Goal: Task Accomplishment & Management: Use online tool/utility

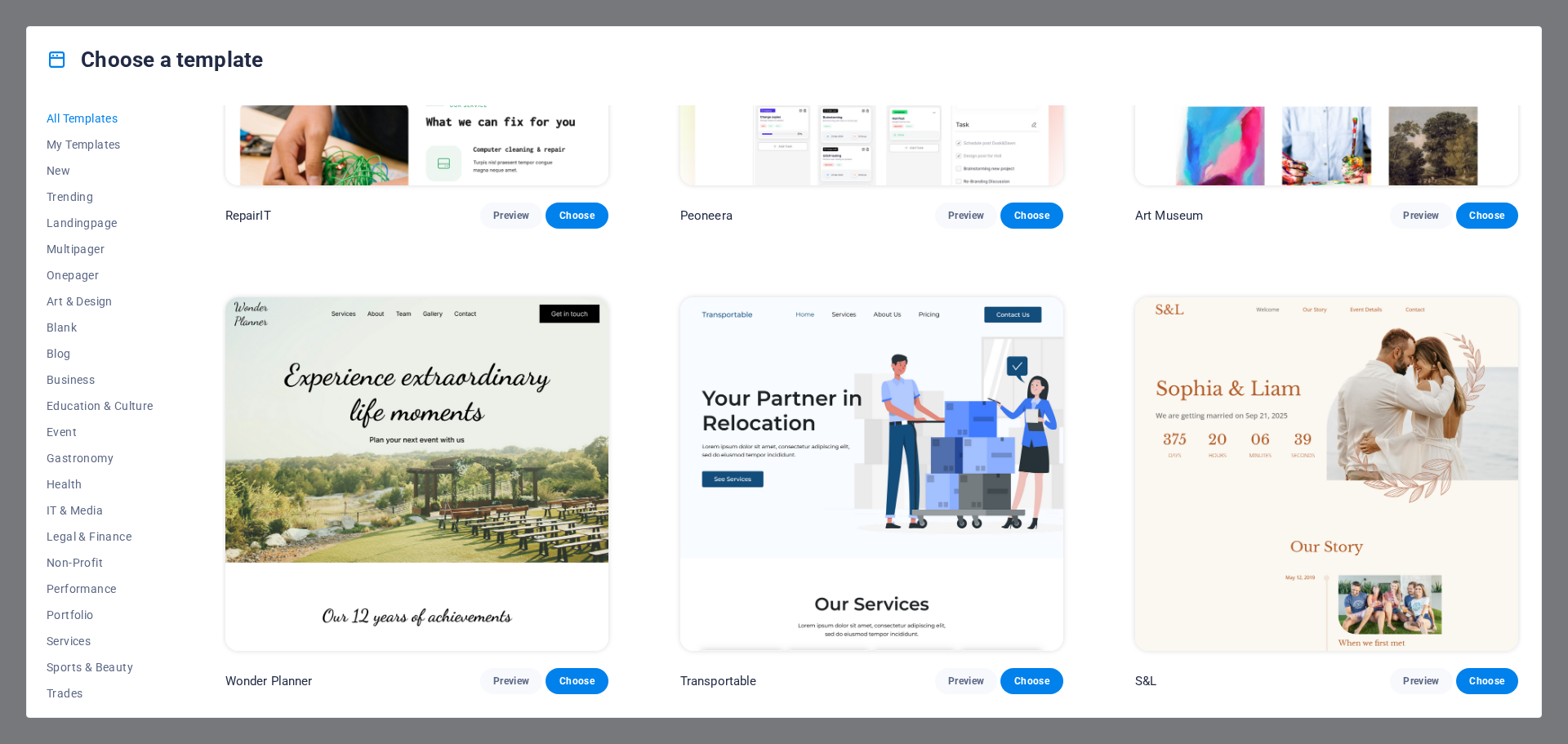
scroll to position [747, 0]
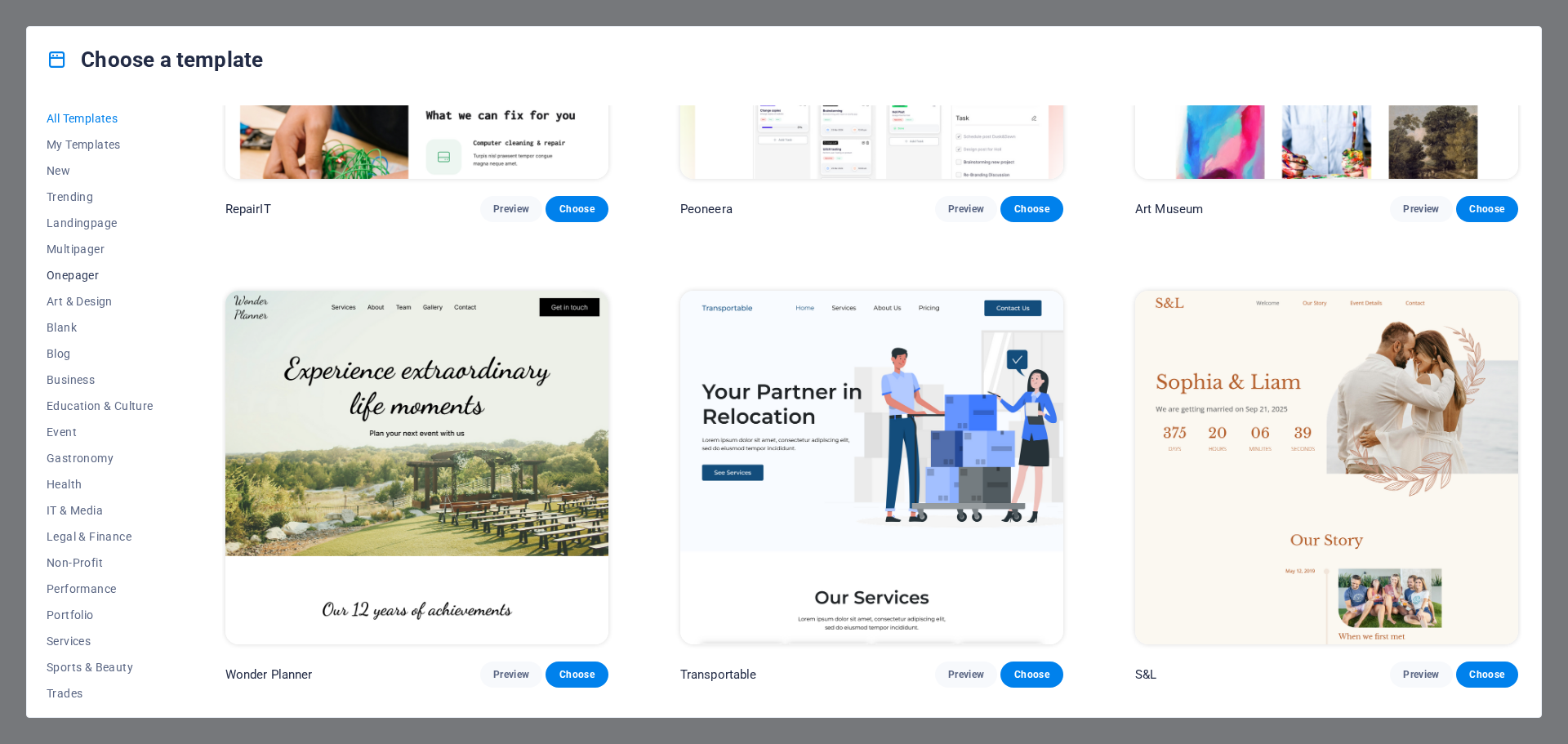
click at [91, 274] on span "Onepager" at bounding box center [99, 275] width 107 height 13
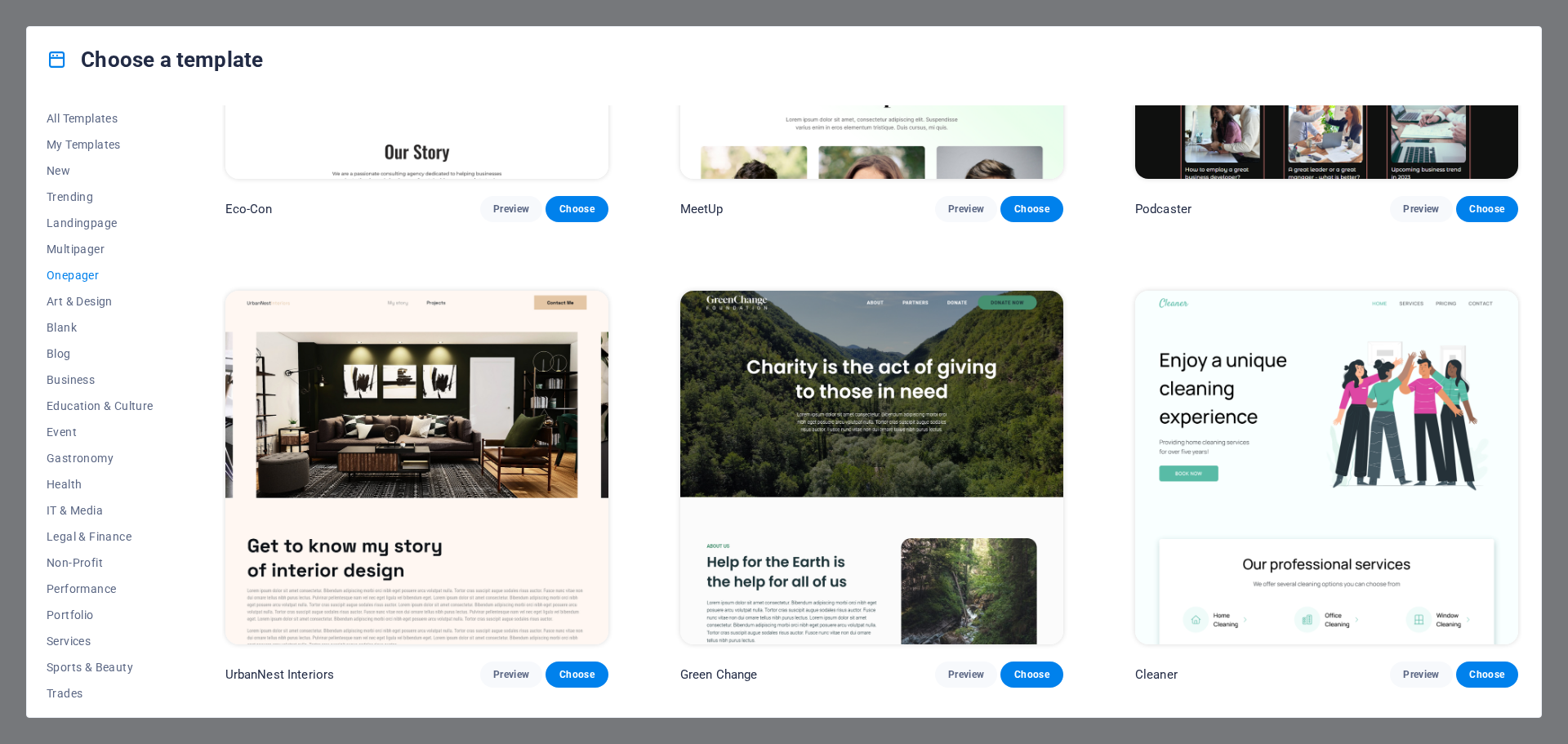
scroll to position [0, 0]
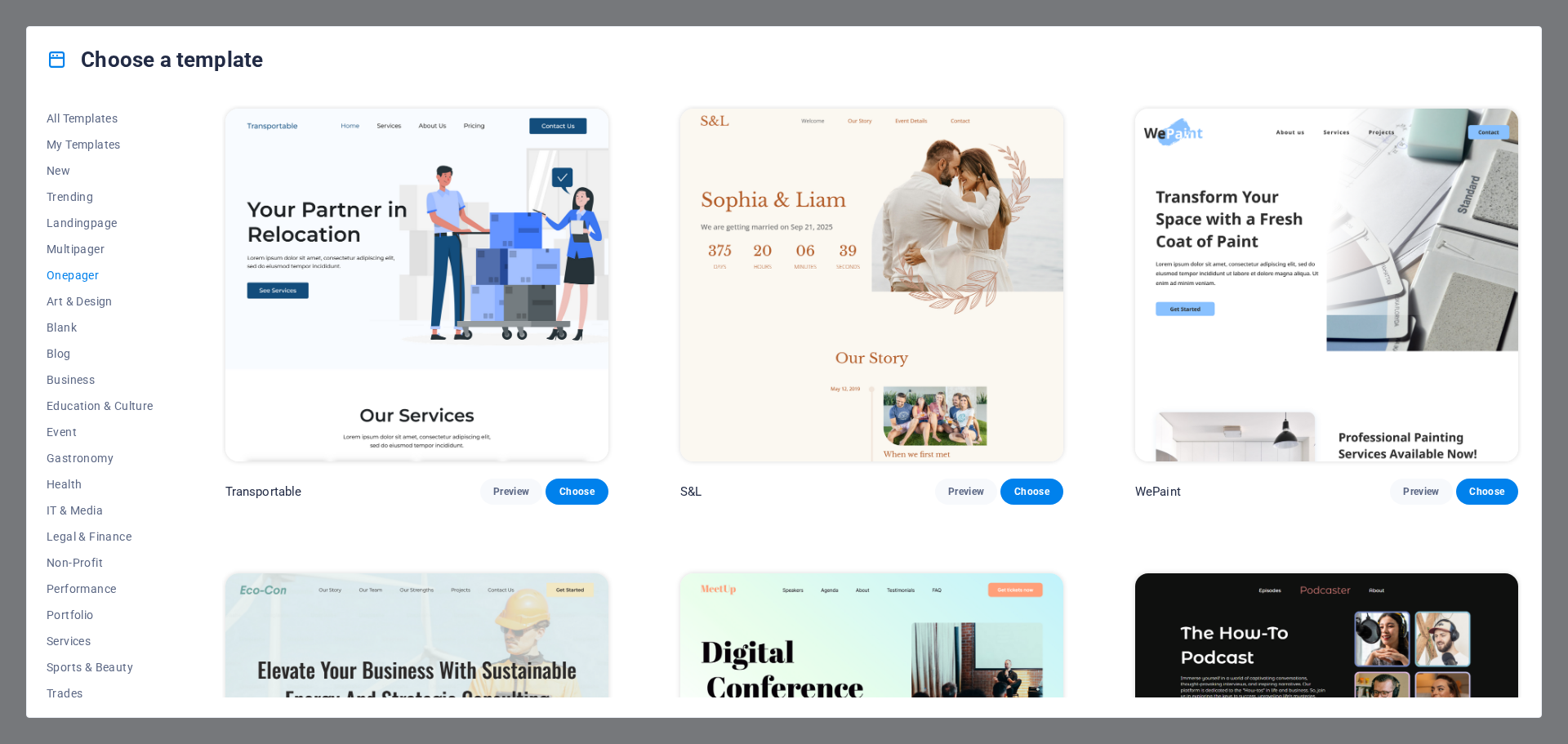
drag, startPoint x: 170, startPoint y: 280, endPoint x: 177, endPoint y: 373, distance: 93.3
click at [177, 373] on div "All Templates My Templates New Trending Landingpage Multipager Onepager Art & D…" at bounding box center [784, 404] width 1514 height 624
drag, startPoint x: 177, startPoint y: 373, endPoint x: 177, endPoint y: 470, distance: 97.0
click at [177, 470] on div "All Templates My Templates New Trending Landingpage Multipager Onepager Art & D…" at bounding box center [784, 404] width 1514 height 624
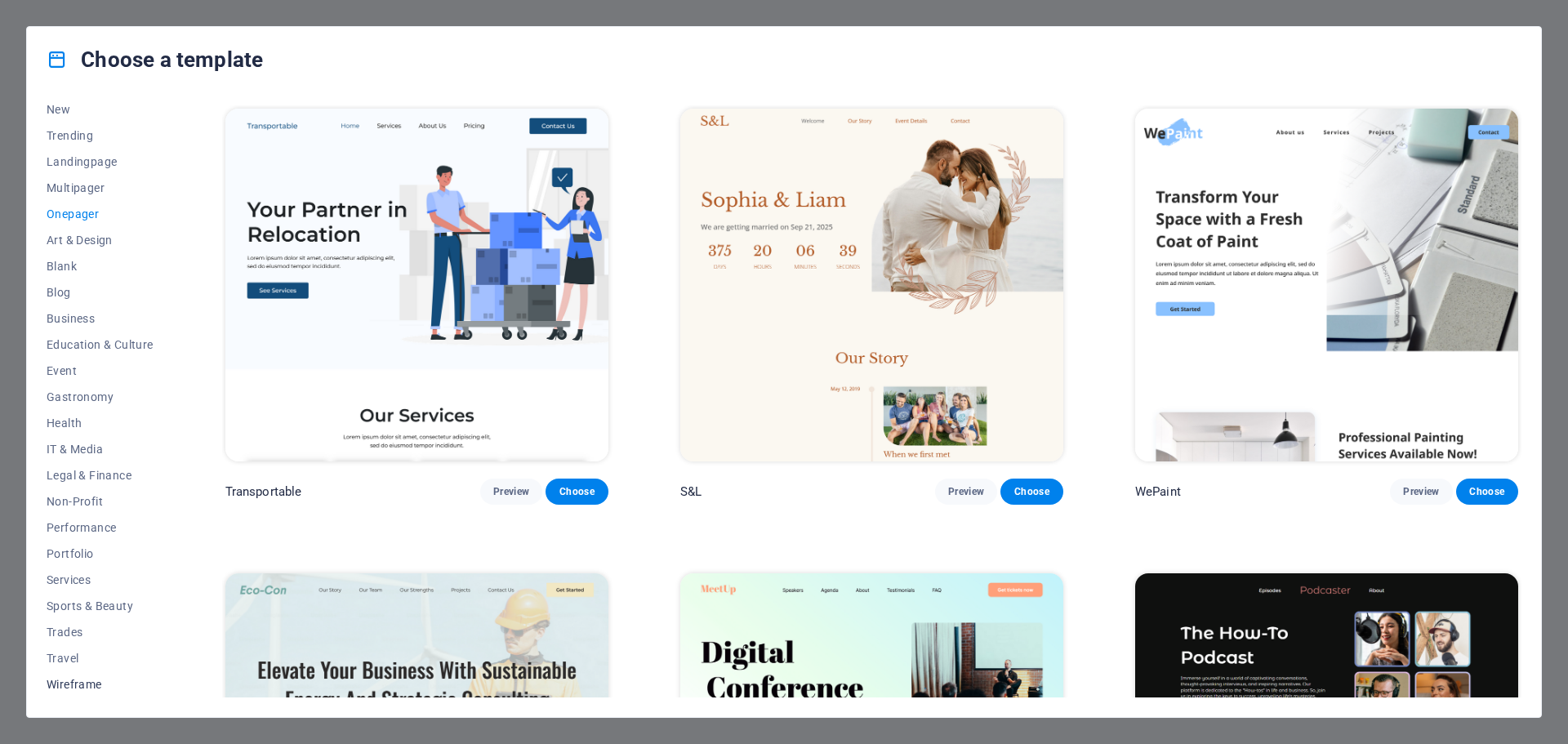
click at [81, 674] on button "Wireframe" at bounding box center [99, 684] width 107 height 27
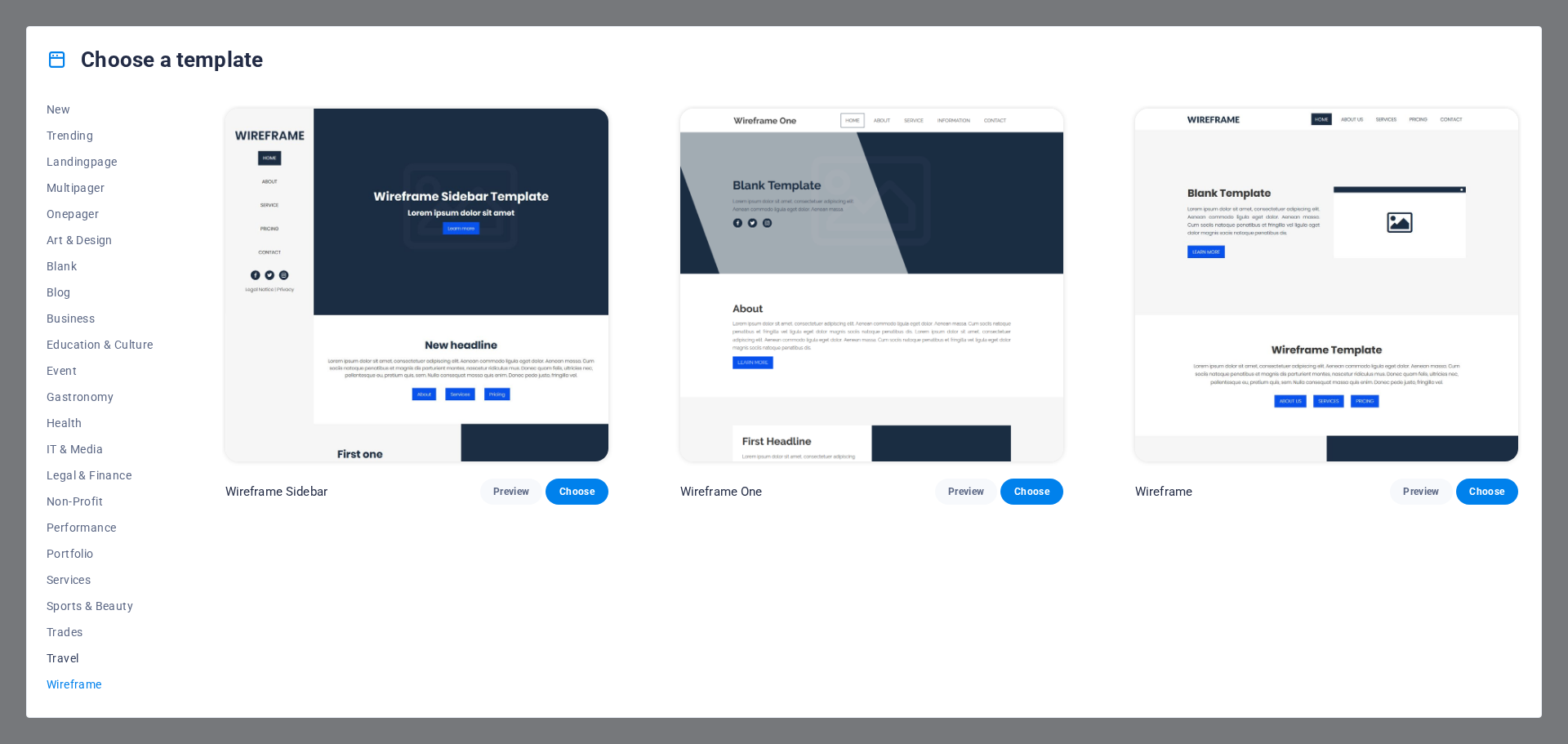
click at [81, 652] on span "Travel" at bounding box center [99, 658] width 107 height 13
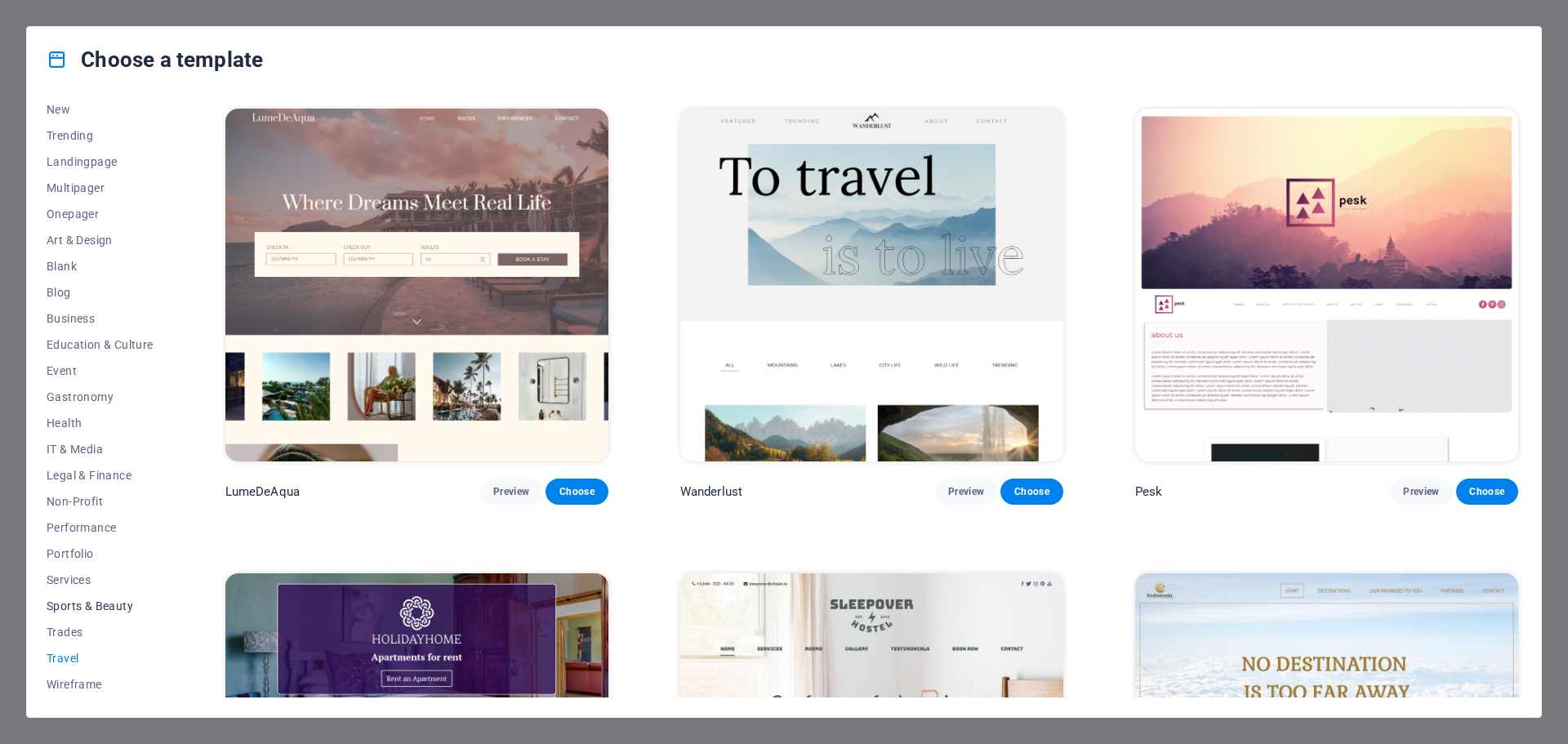
click at [85, 615] on button "Sports & Beauty" at bounding box center [99, 606] width 107 height 27
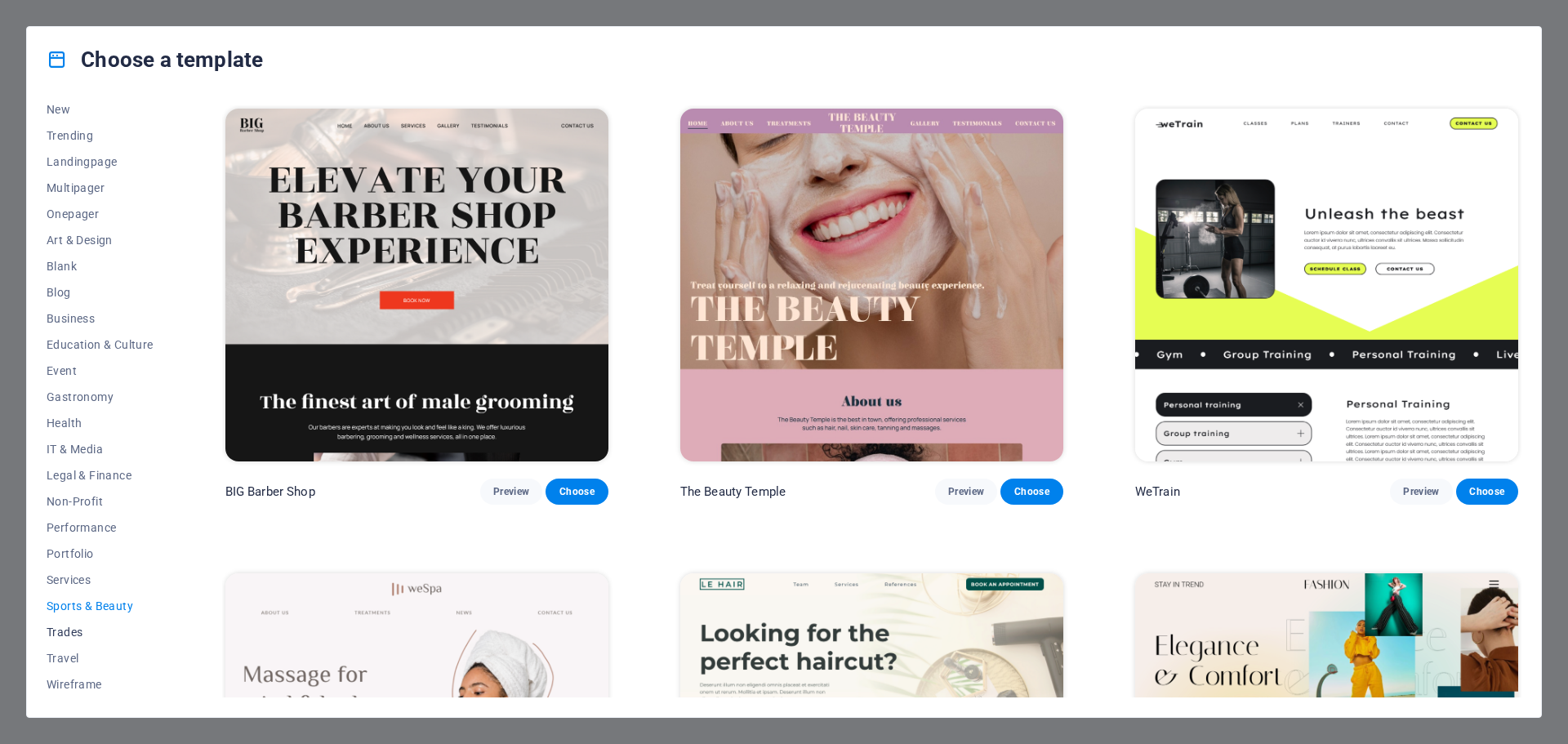
click at [85, 634] on span "Trades" at bounding box center [99, 631] width 107 height 13
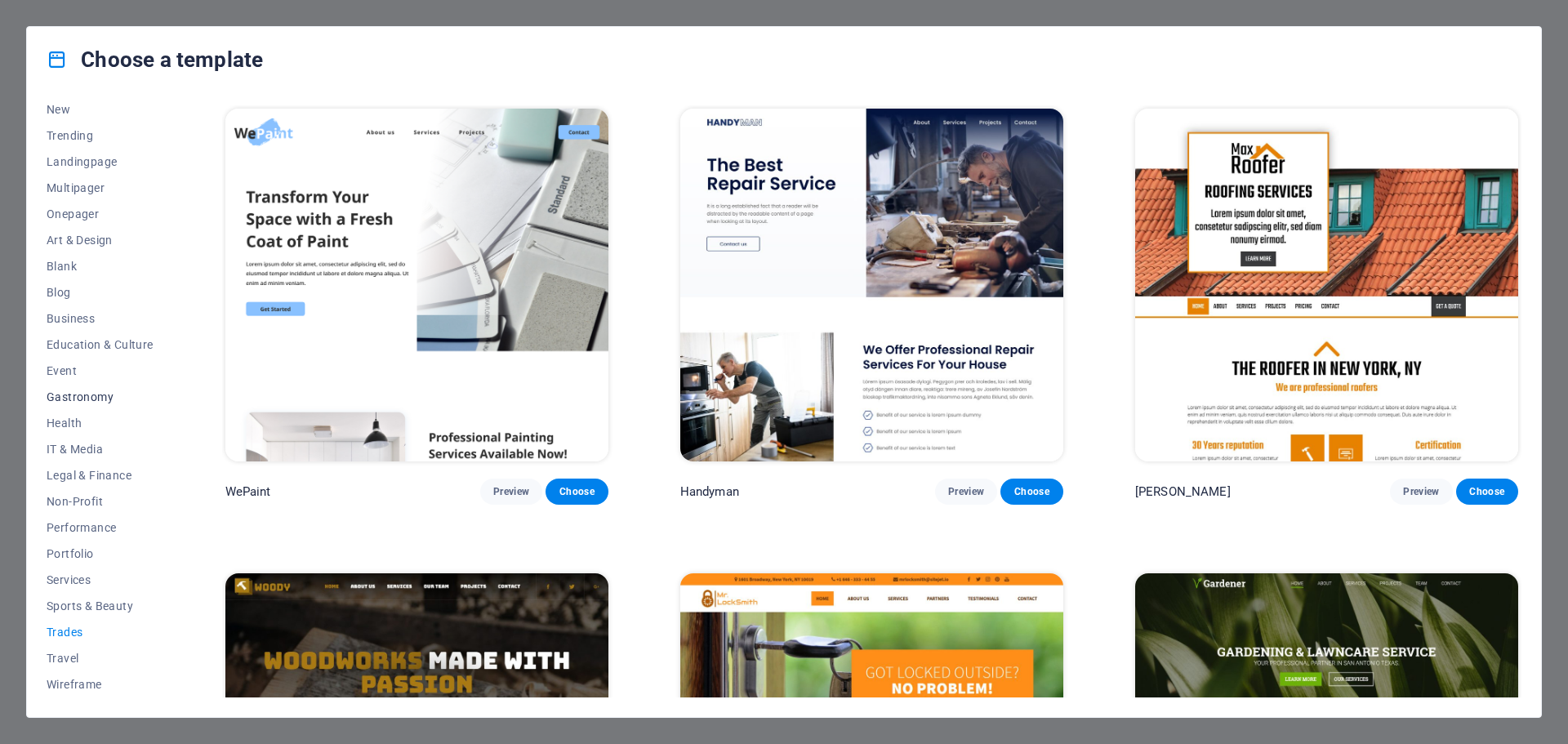
scroll to position [0, 0]
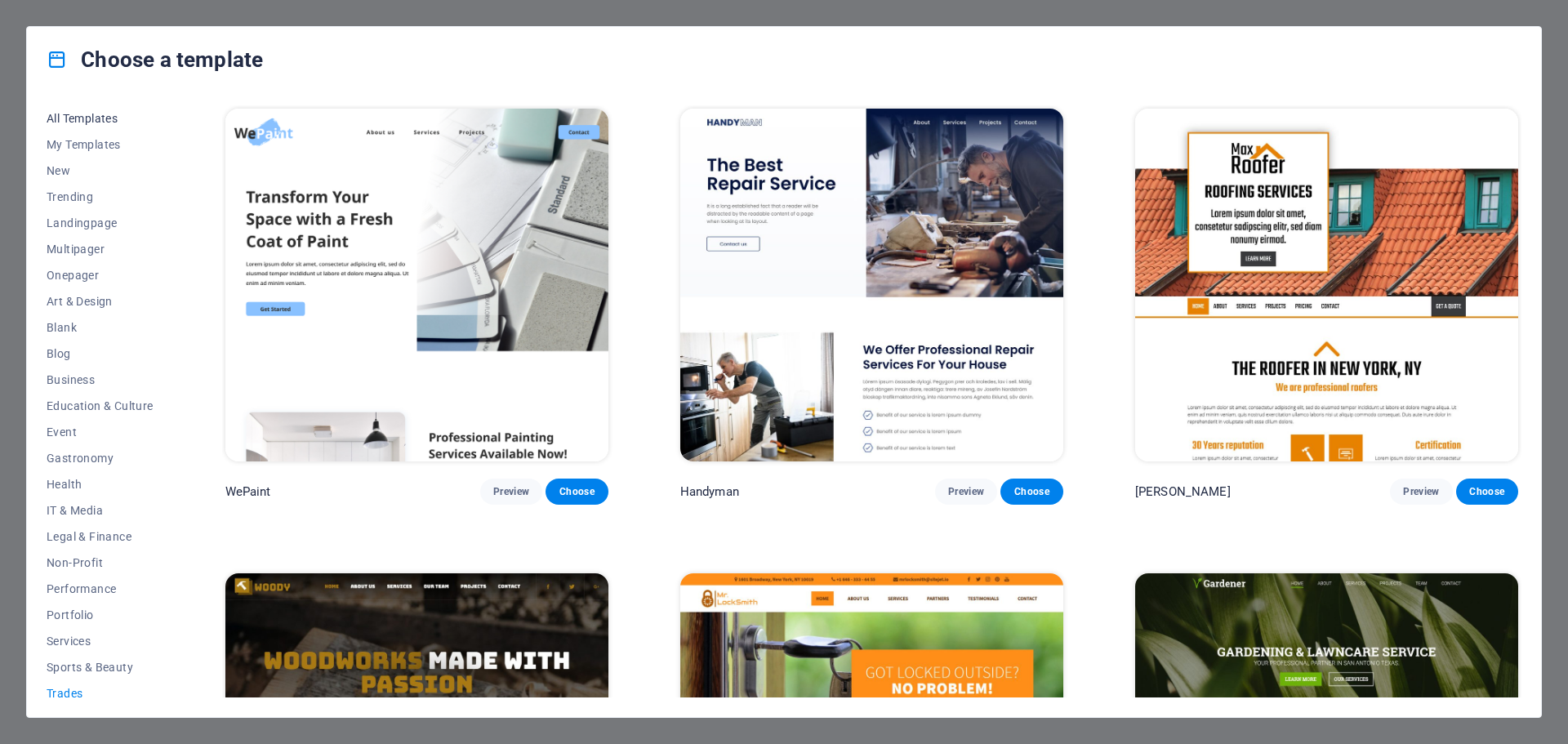
click at [91, 119] on span "All Templates" at bounding box center [99, 118] width 107 height 13
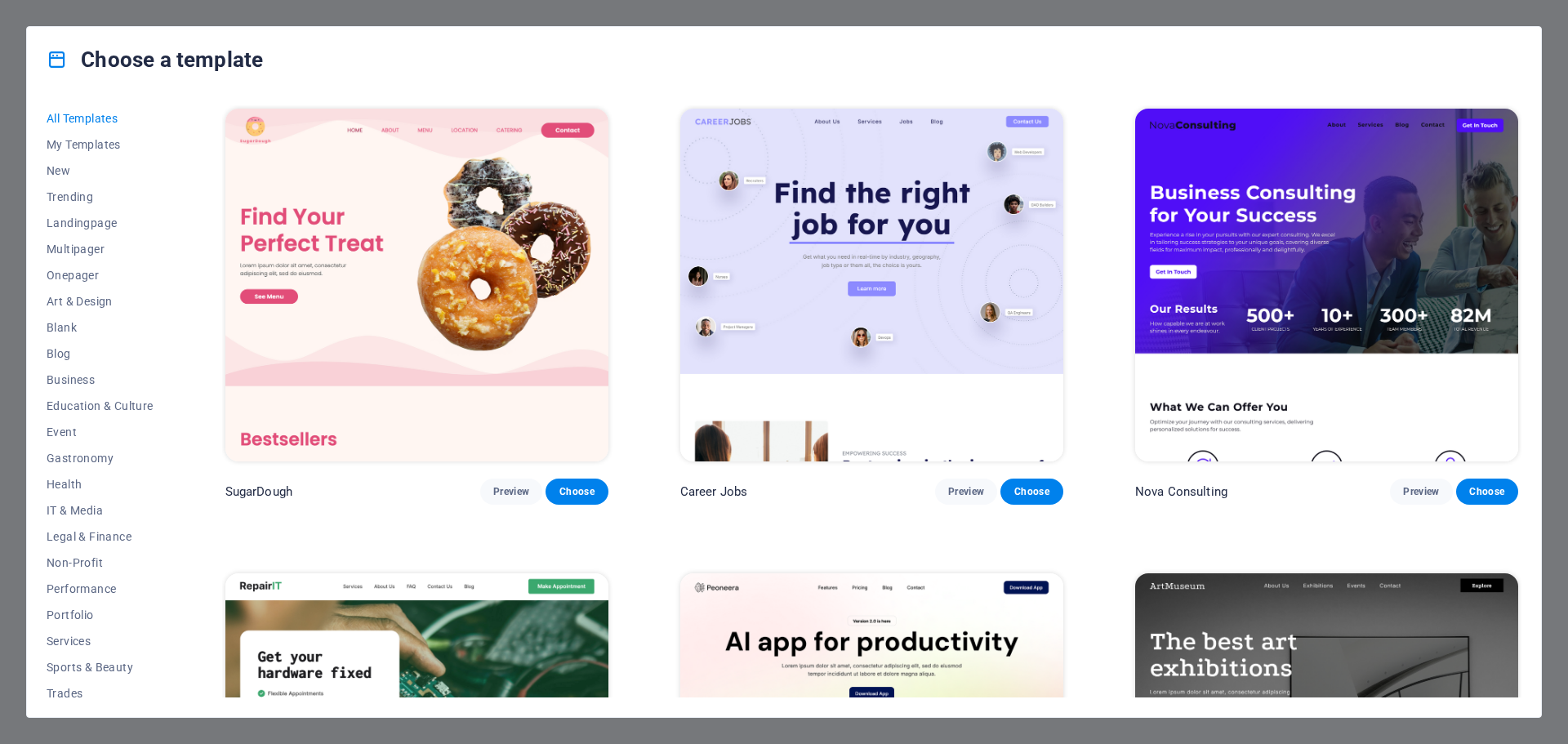
click at [1277, 468] on div "Nova Consulting Preview Choose" at bounding box center [1326, 304] width 390 height 399
click at [62, 612] on span "Portfolio" at bounding box center [99, 614] width 107 height 13
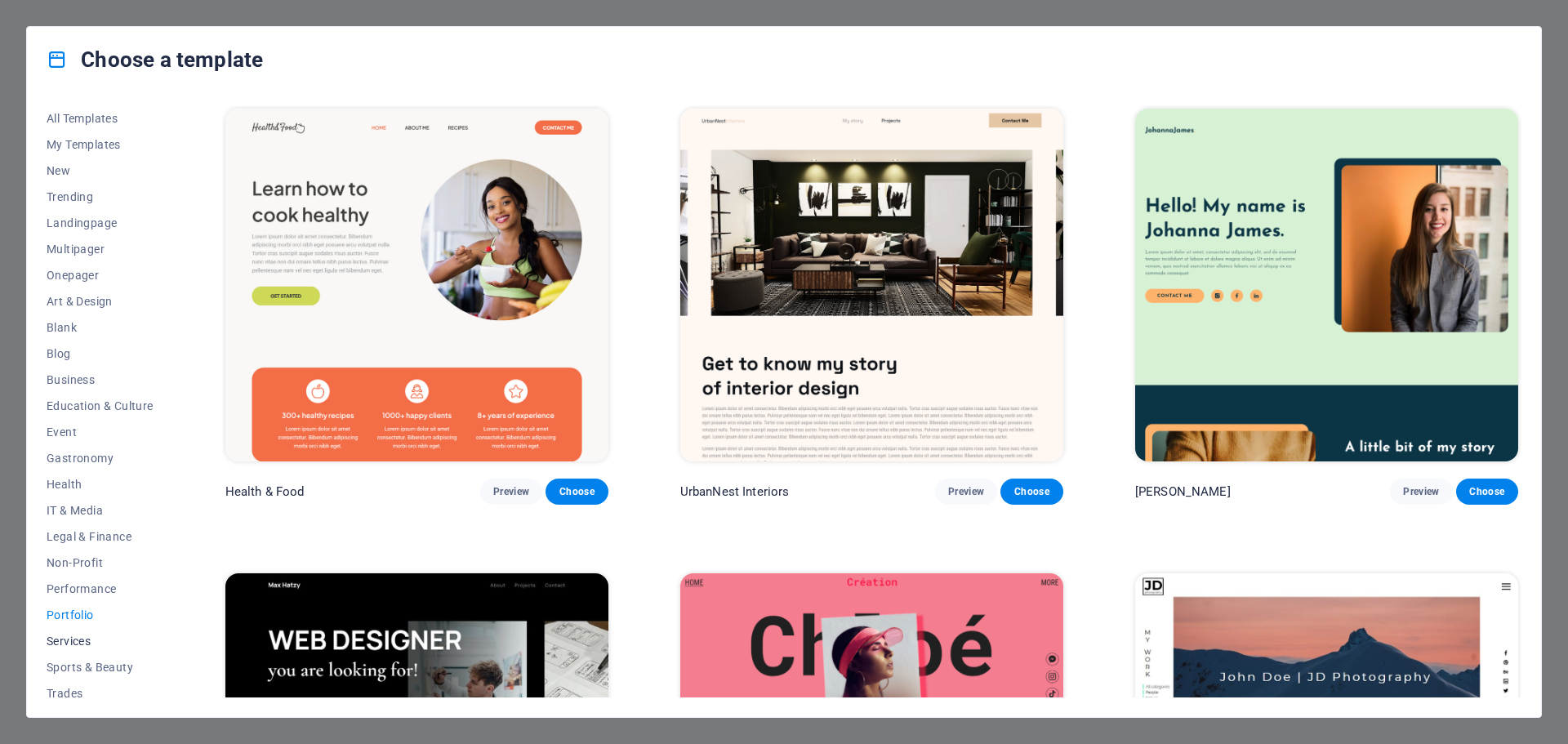
click at [67, 639] on span "Services" at bounding box center [99, 640] width 107 height 13
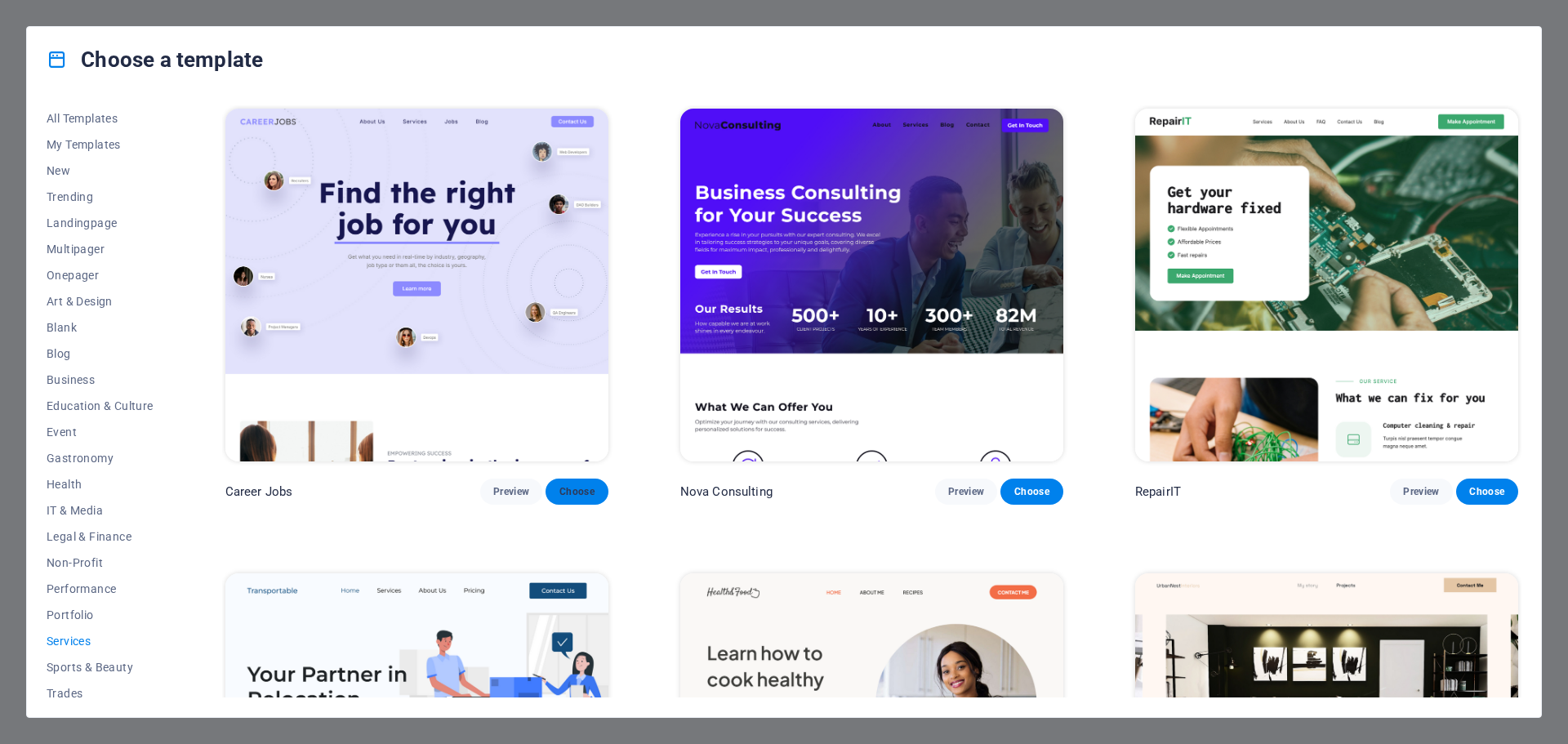
click at [567, 497] on button "Choose" at bounding box center [576, 491] width 62 height 27
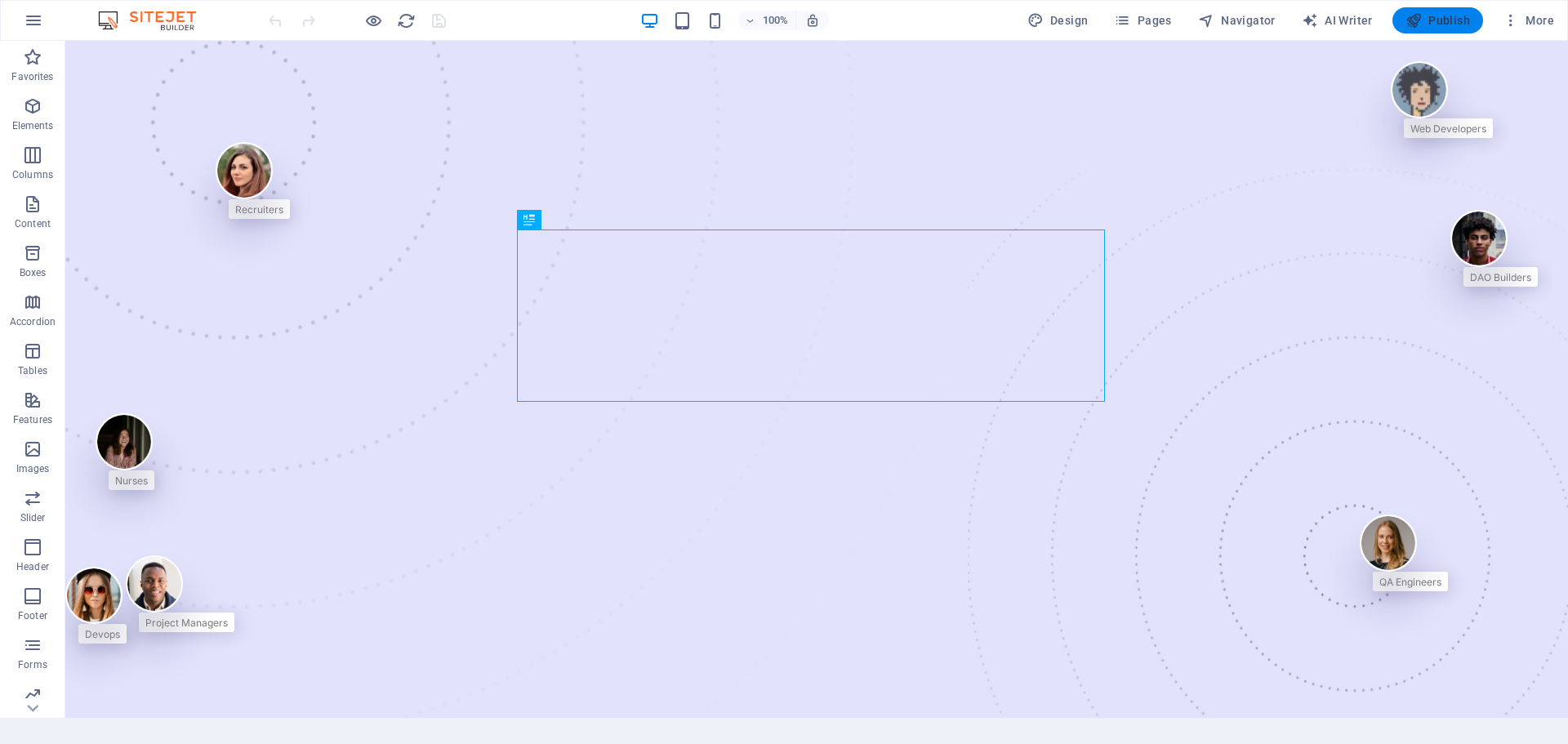
click at [1401, 29] on button "Publish" at bounding box center [1437, 20] width 90 height 27
